Goal: Information Seeking & Learning: Learn about a topic

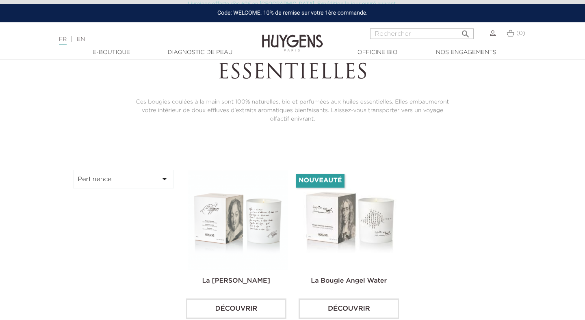
scroll to position [198, 0]
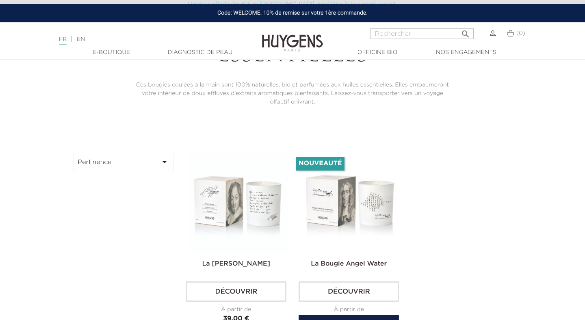
click at [344, 200] on img at bounding box center [350, 203] width 100 height 100
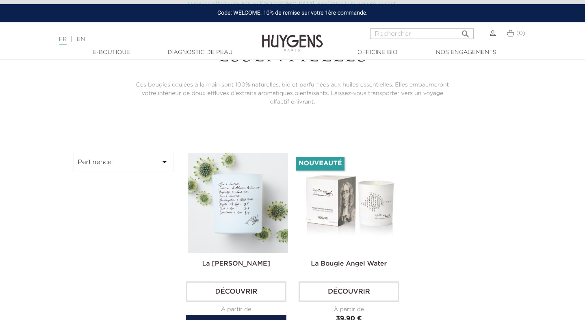
click at [246, 204] on img at bounding box center [238, 203] width 100 height 100
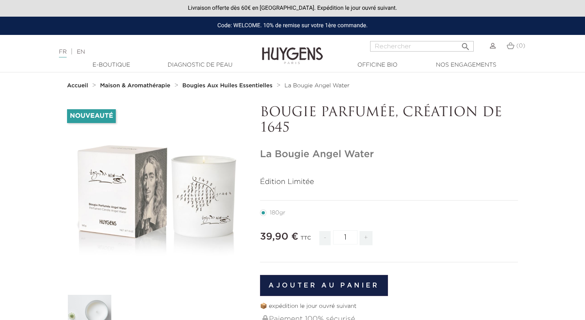
click at [135, 86] on strong "Maison & Aromathérapie" at bounding box center [135, 86] width 70 height 6
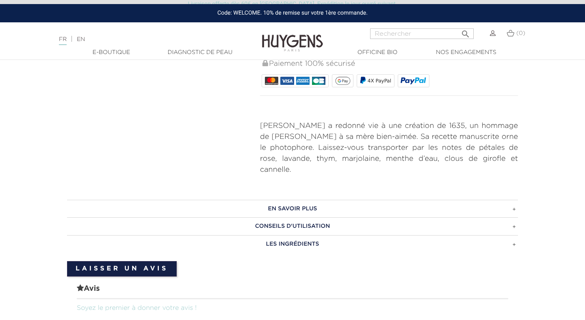
scroll to position [285, 0]
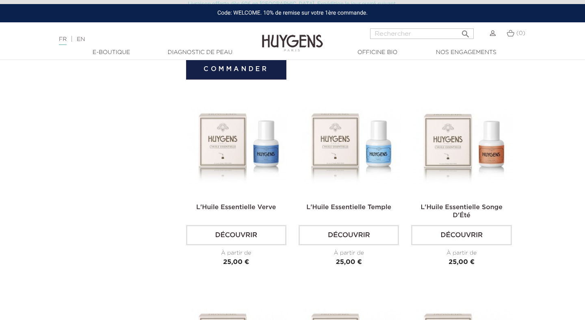
scroll to position [1304, 0]
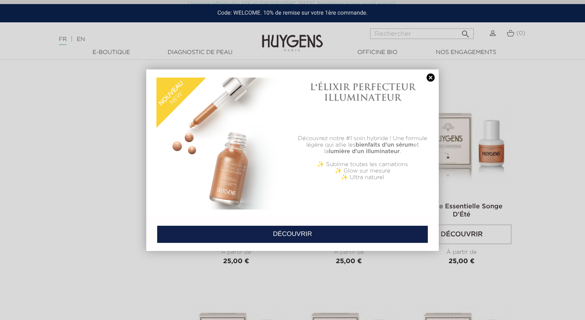
click at [431, 78] on link at bounding box center [430, 78] width 11 height 9
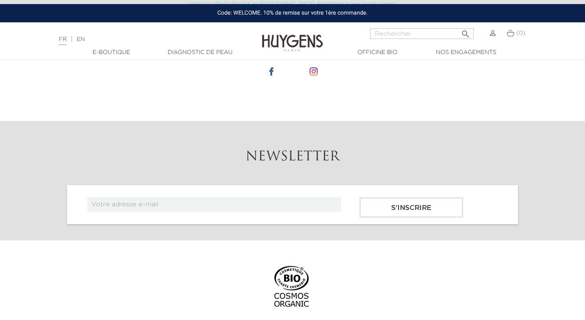
scroll to position [2312, 0]
